Goal: Communication & Community: Participate in discussion

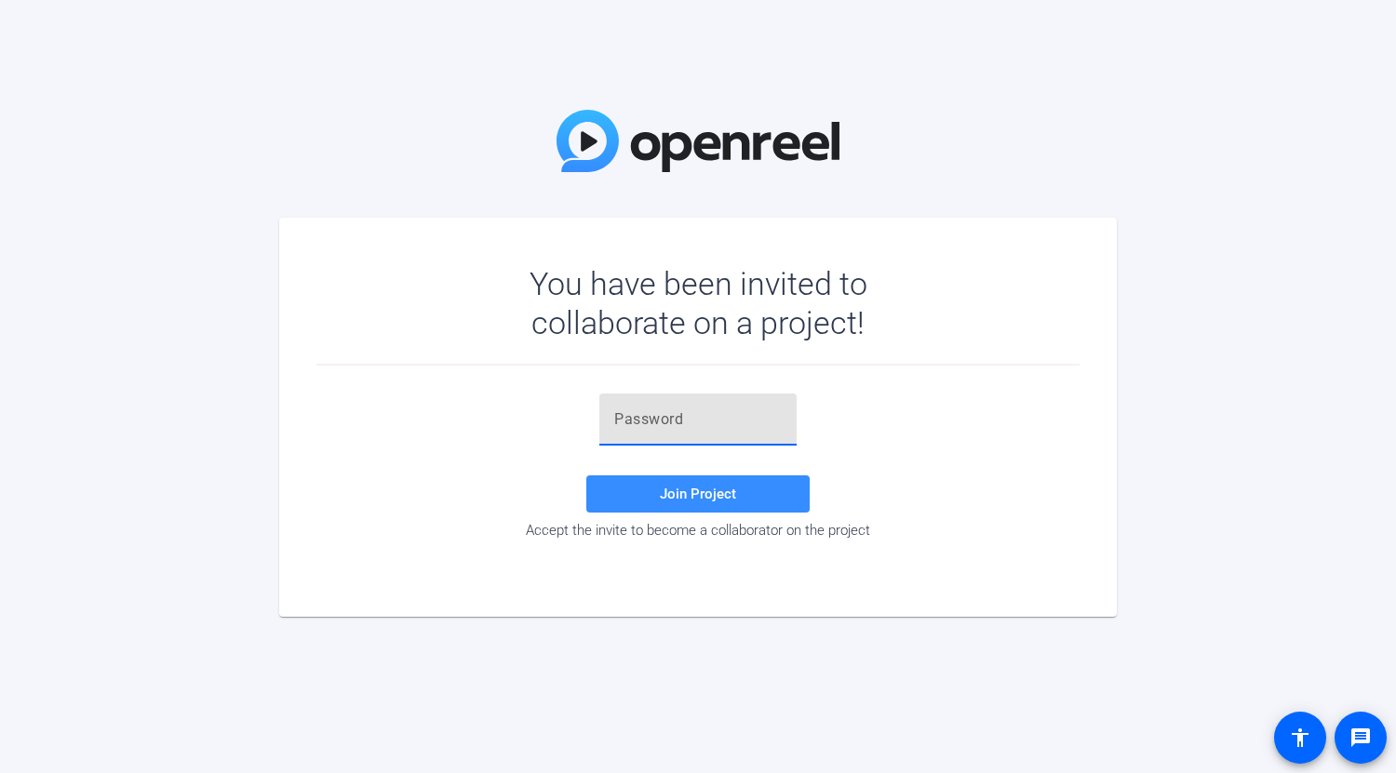
click at [708, 423] on input "text" at bounding box center [697, 420] width 167 height 22
paste input "ig'noR"
type input "ig'noR"
click at [723, 495] on span "Join Project" at bounding box center [698, 494] width 76 height 17
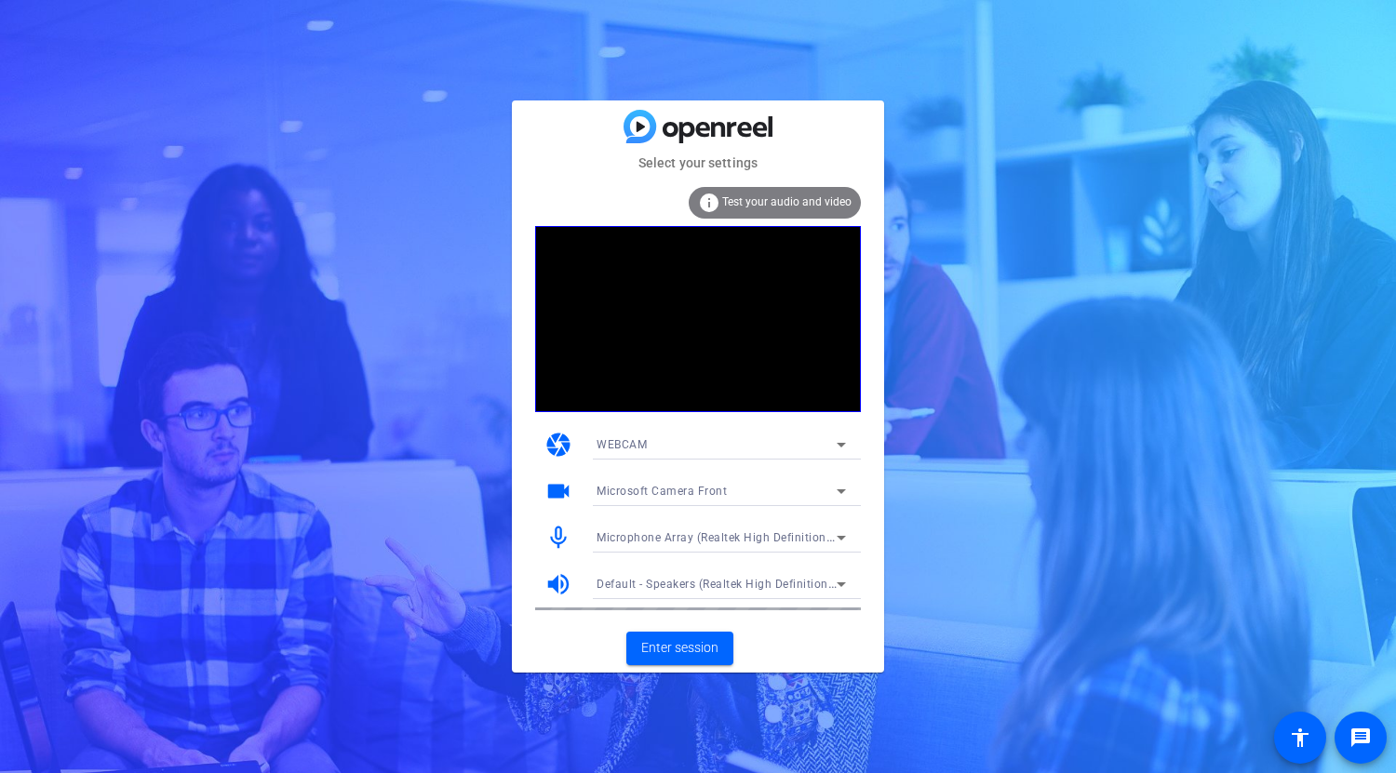
click at [837, 489] on icon at bounding box center [841, 491] width 22 height 22
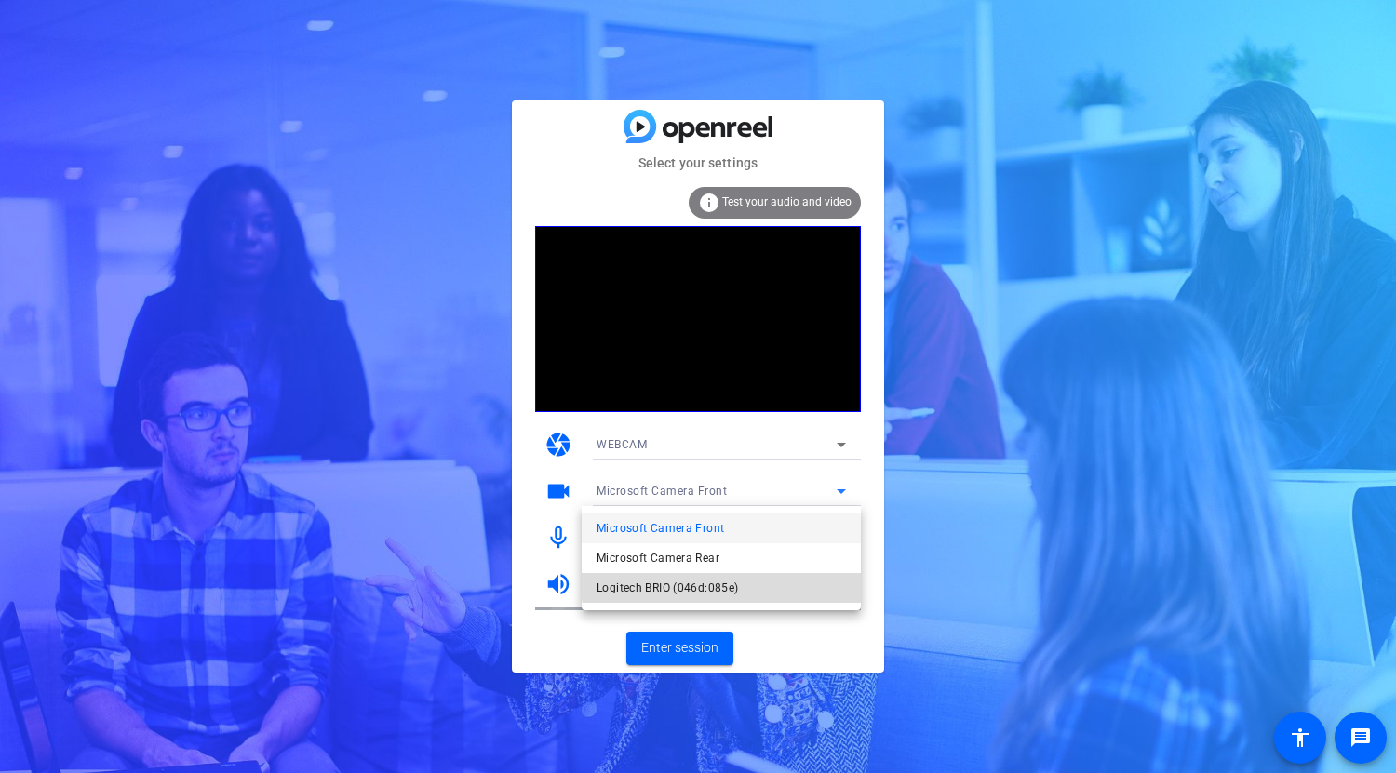
click at [745, 582] on mat-option "Logitech BRIO (046d:085e)" at bounding box center [721, 588] width 279 height 30
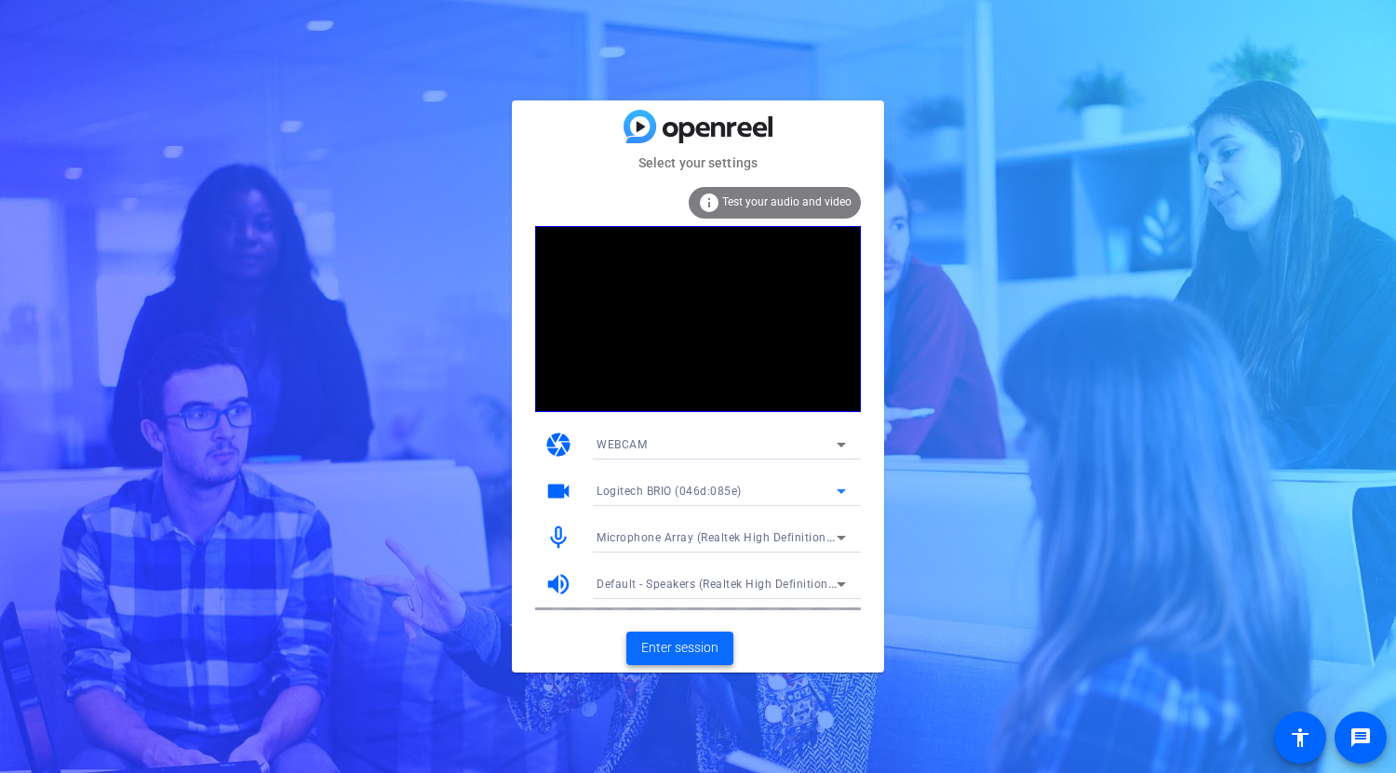
click at [711, 646] on span "Enter session" at bounding box center [679, 648] width 77 height 20
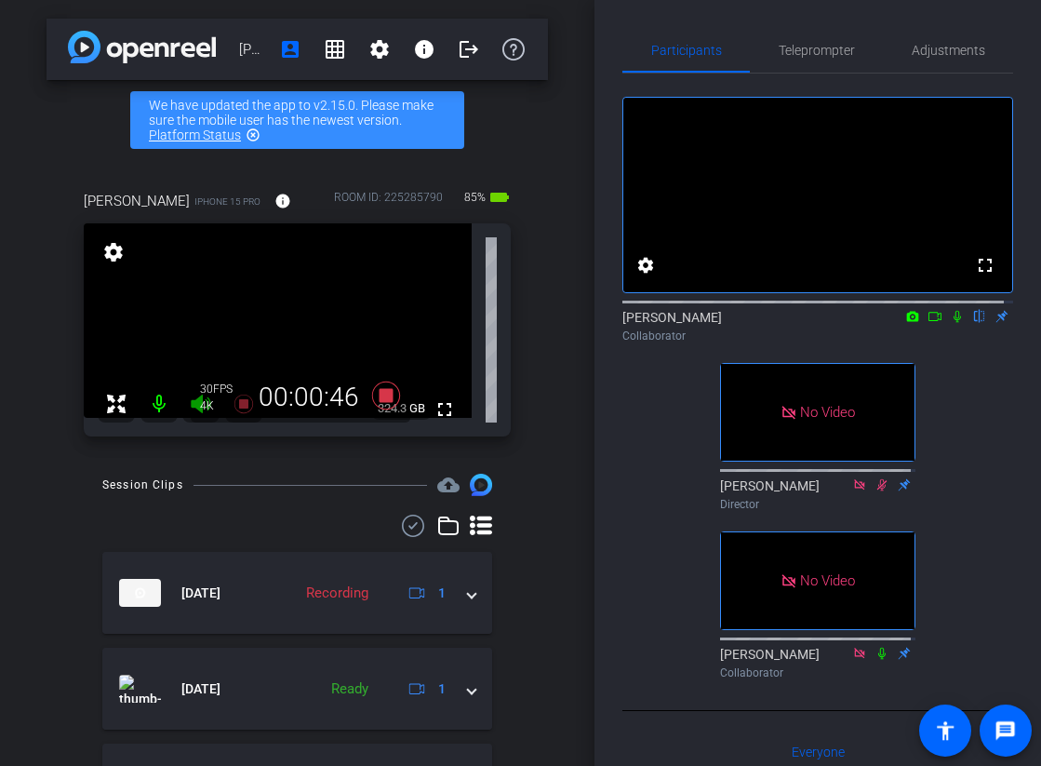
click at [950, 323] on icon at bounding box center [957, 316] width 15 height 13
click at [929, 323] on icon at bounding box center [935, 316] width 15 height 13
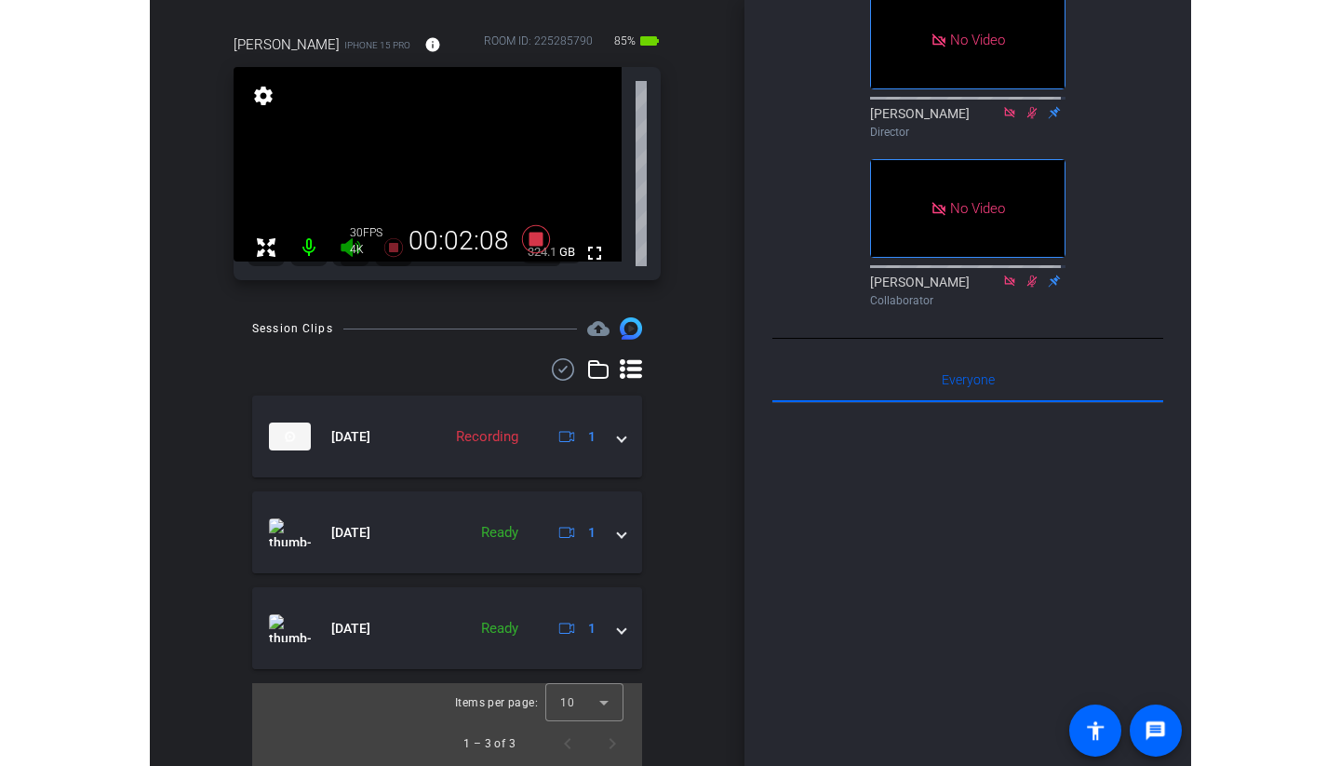
scroll to position [141, 0]
